Goal: Check status

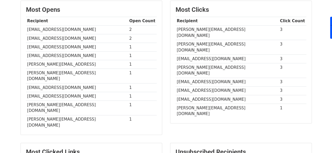
scroll to position [126, 0]
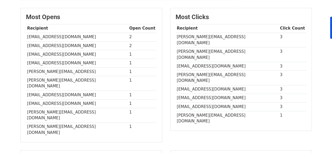
click at [190, 37] on td "[PERSON_NAME][EMAIL_ADDRESS][DOMAIN_NAME]" at bounding box center [226, 40] width 103 height 15
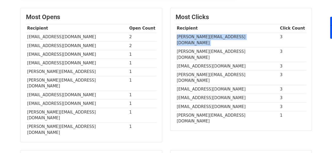
click at [190, 37] on td "[PERSON_NAME][EMAIL_ADDRESS][DOMAIN_NAME]" at bounding box center [226, 40] width 103 height 15
copy tr "[PERSON_NAME][EMAIL_ADDRESS][DOMAIN_NAME]"
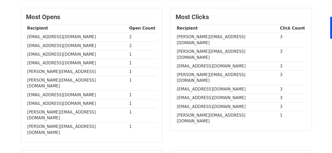
click at [184, 27] on th "Recipient" at bounding box center [226, 28] width 103 height 9
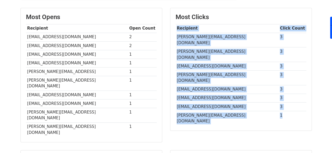
click at [278, 111] on td "1" at bounding box center [292, 118] width 28 height 14
copy tbody "Recipient Click Count [PERSON_NAME][EMAIL_ADDRESS][DOMAIN_NAME] 3 [DOMAIN_NAME]…"
